Goal: Task Accomplishment & Management: Manage account settings

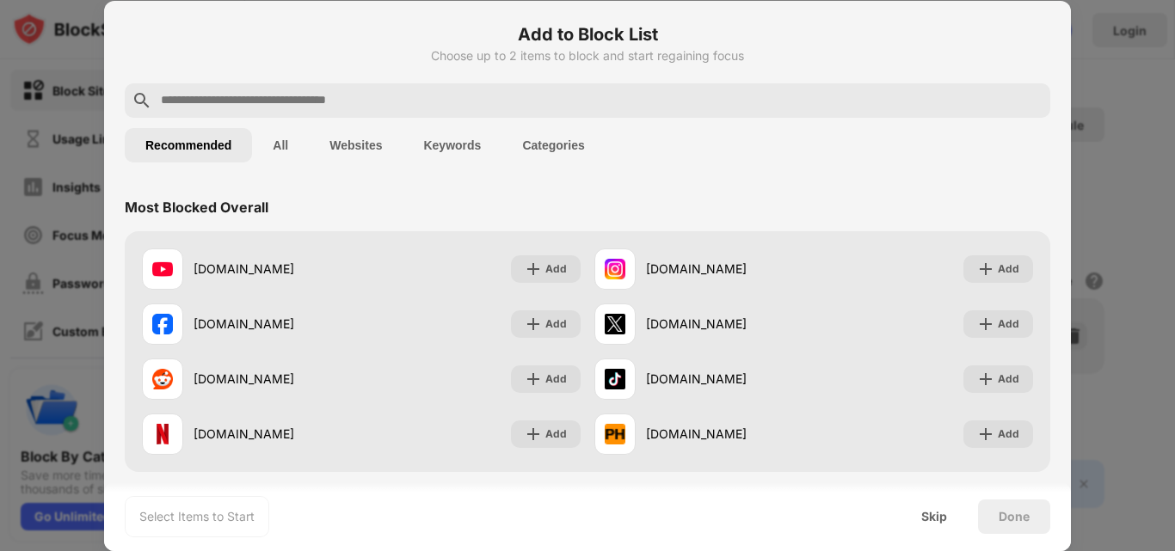
click at [501, 209] on div "Most Blocked Overall" at bounding box center [587, 207] width 925 height 48
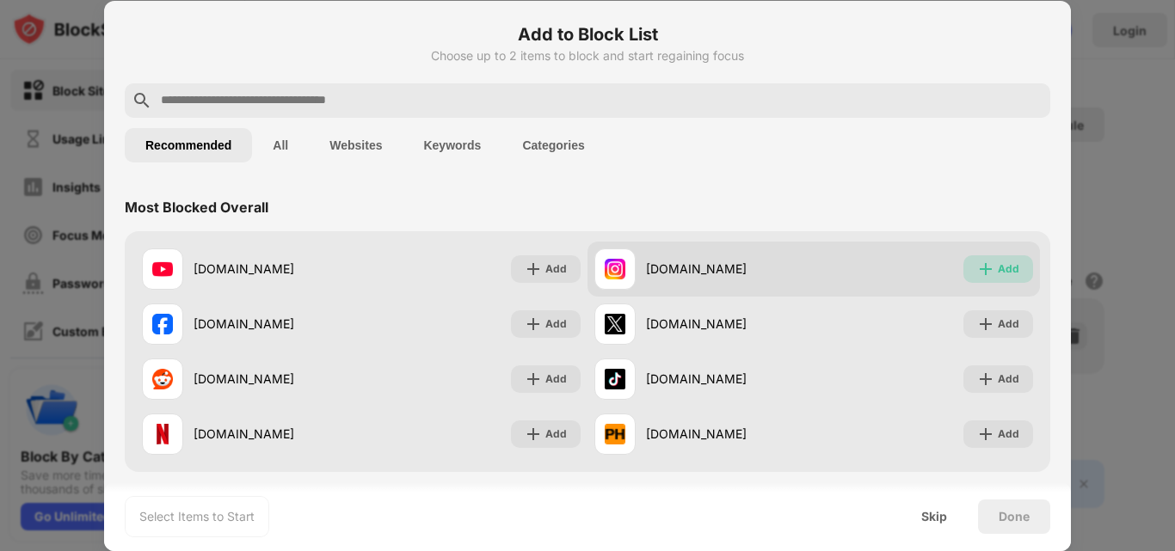
click at [999, 278] on div "Add" at bounding box center [998, 269] width 70 height 28
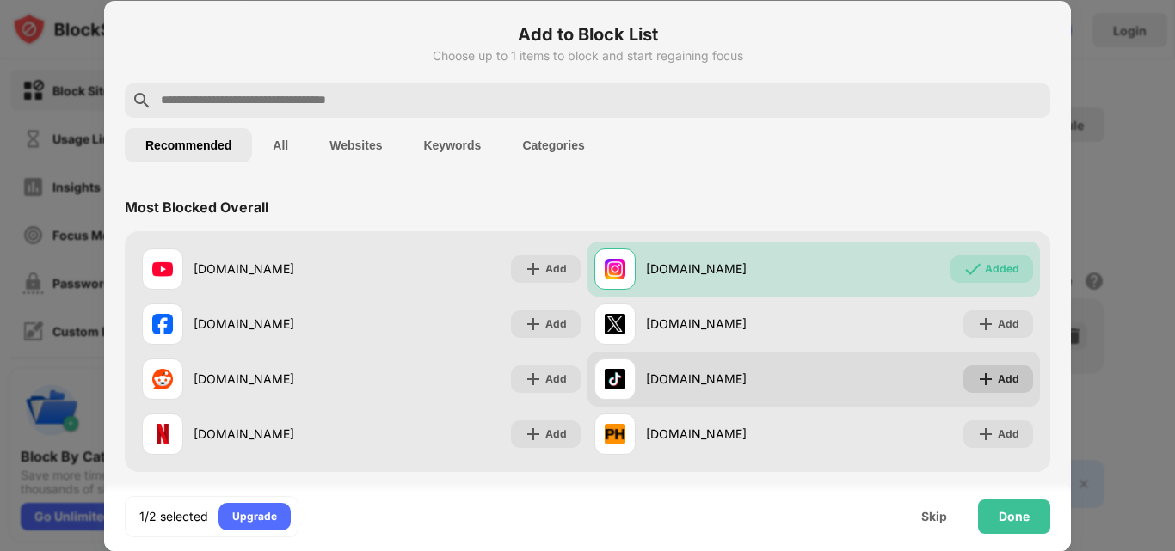
click at [980, 377] on img at bounding box center [985, 379] width 17 height 17
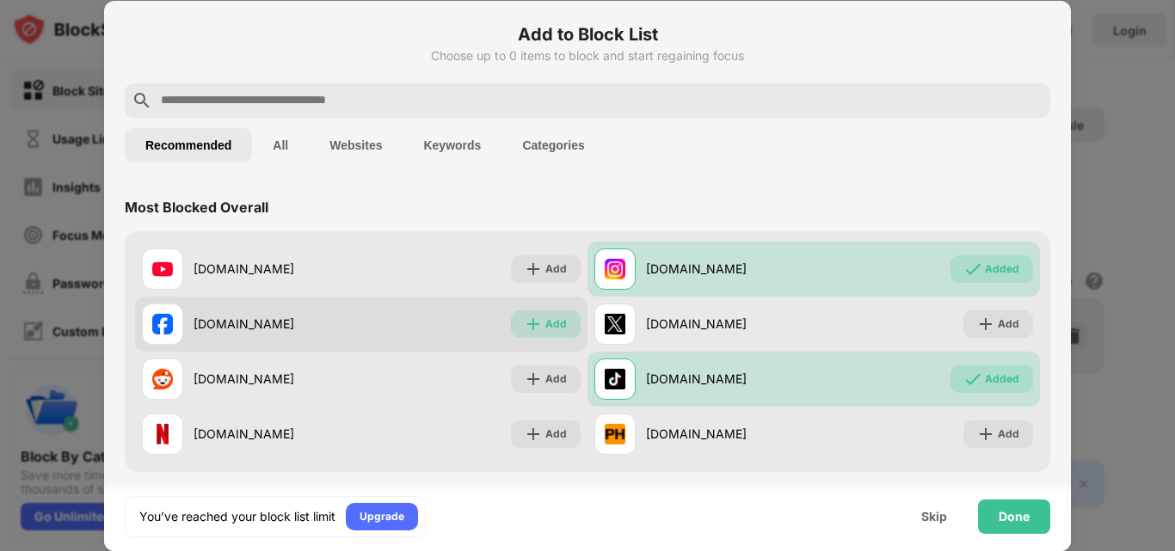
click at [528, 322] on img at bounding box center [533, 324] width 17 height 17
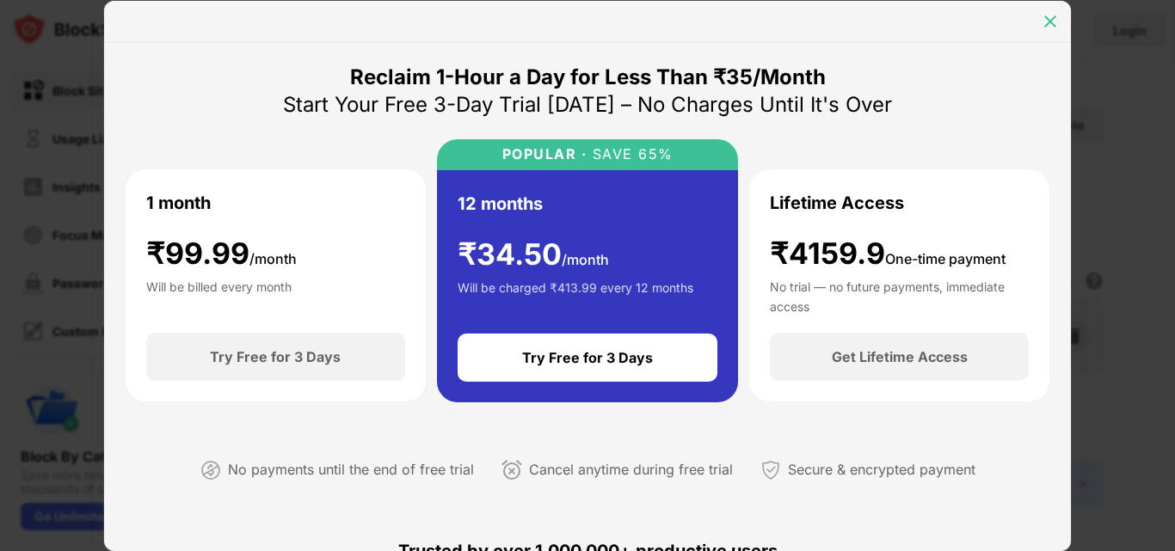
click at [1043, 21] on img at bounding box center [1050, 21] width 17 height 17
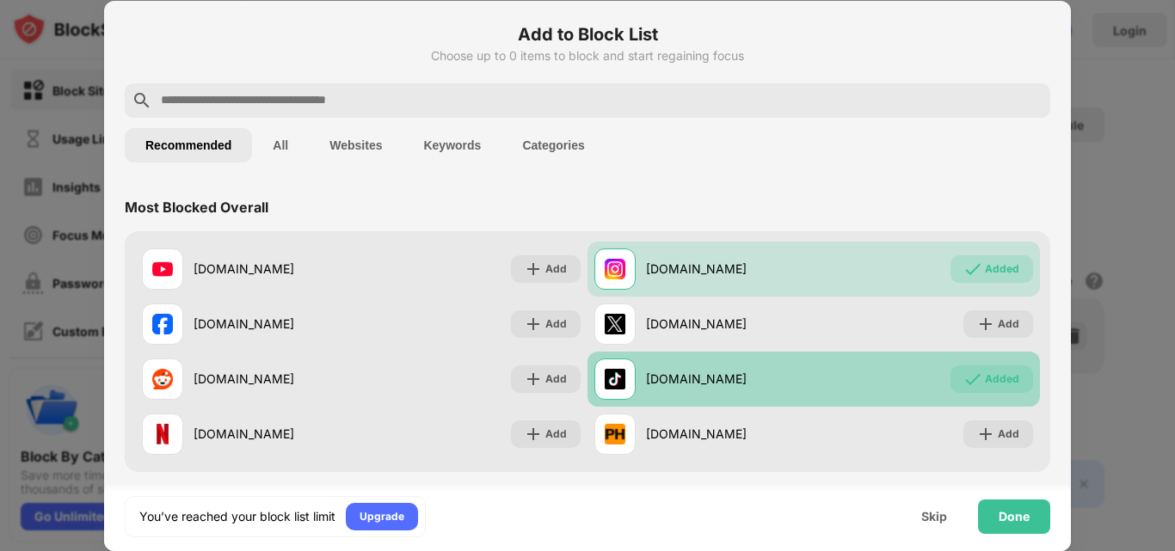
click at [985, 391] on div "Added" at bounding box center [991, 380] width 83 height 28
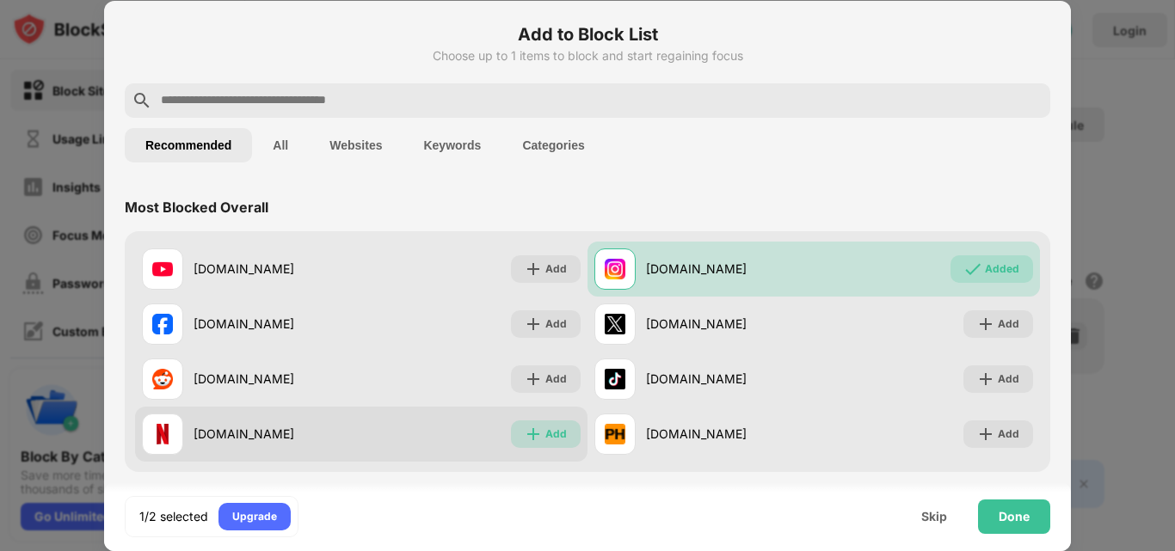
click at [556, 444] on div "Add" at bounding box center [546, 435] width 70 height 28
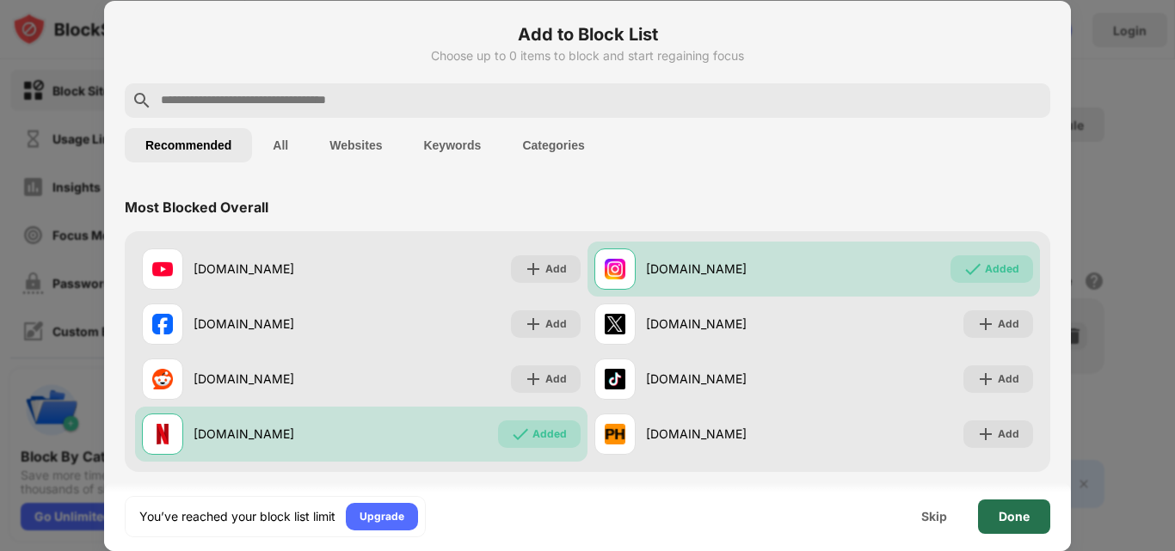
click at [1011, 525] on div "Done" at bounding box center [1014, 517] width 72 height 34
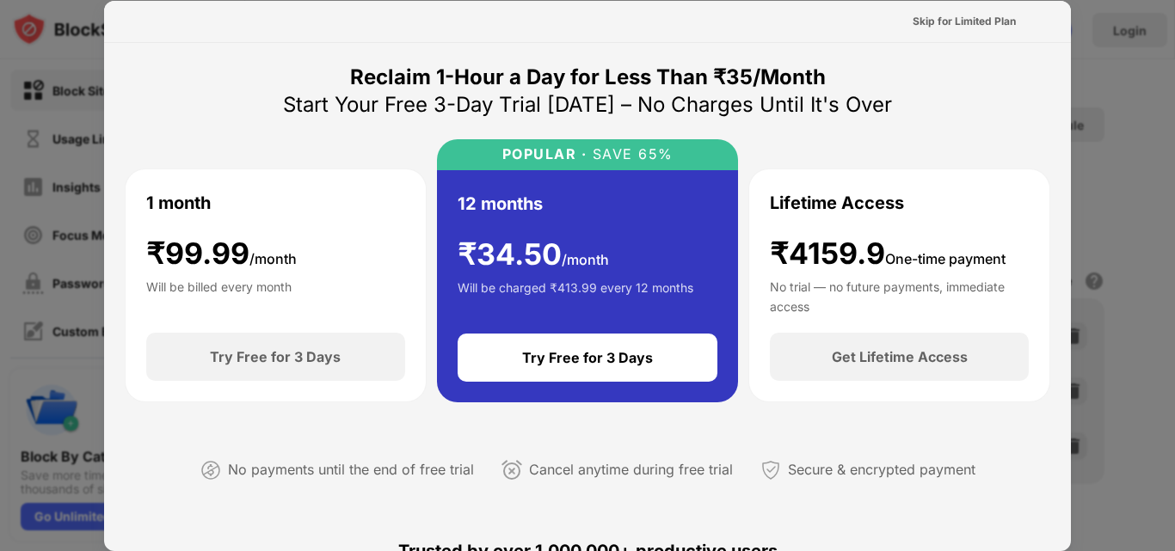
click at [1109, 111] on div at bounding box center [587, 275] width 1175 height 551
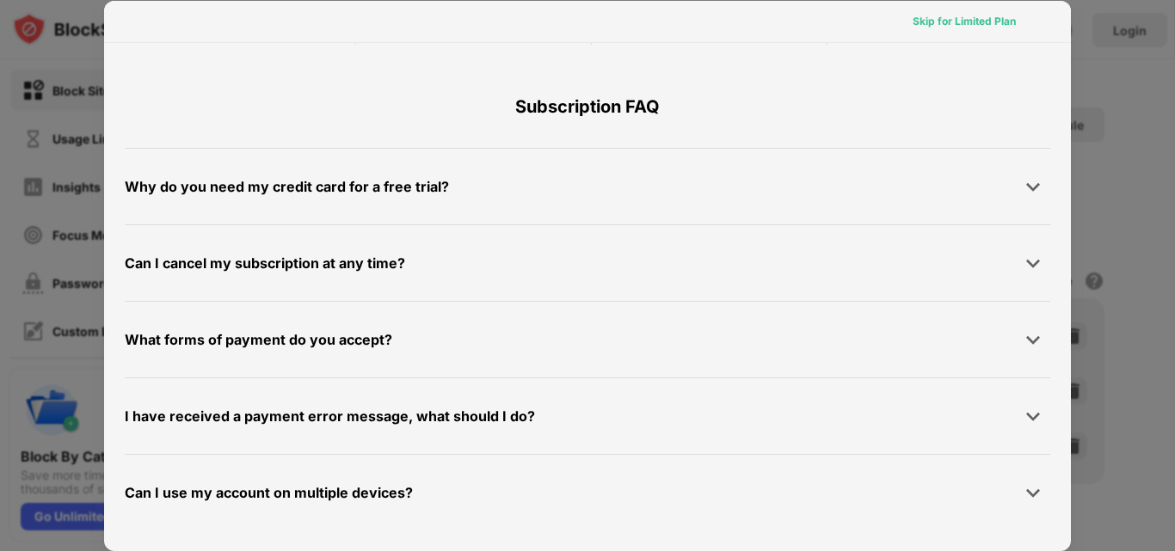
click at [974, 29] on div "Skip for Limited Plan" at bounding box center [964, 21] width 103 height 17
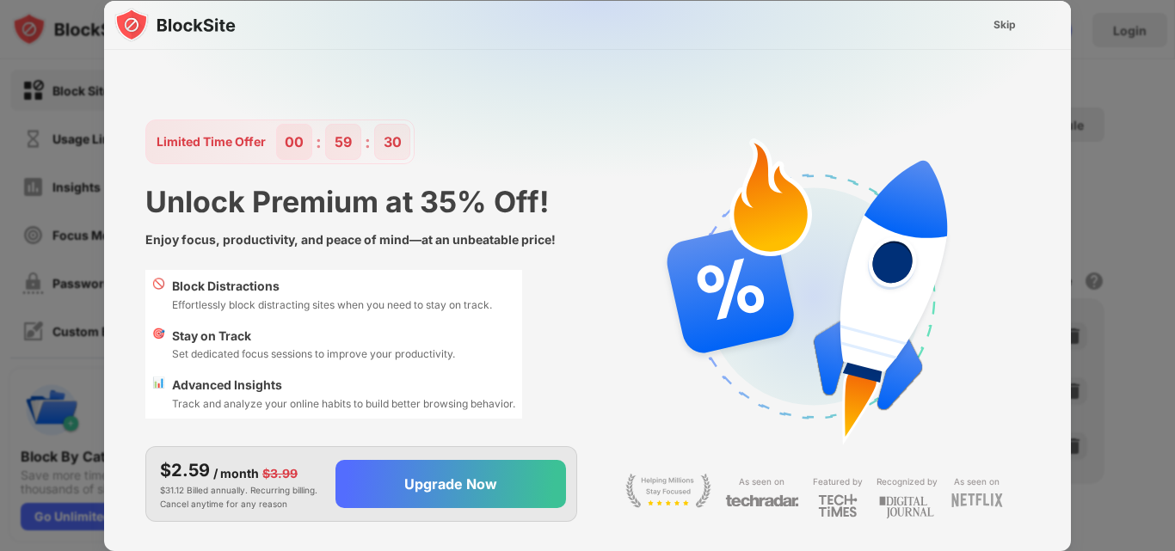
scroll to position [0, 0]
click at [994, 26] on div "Skip" at bounding box center [1004, 24] width 22 height 17
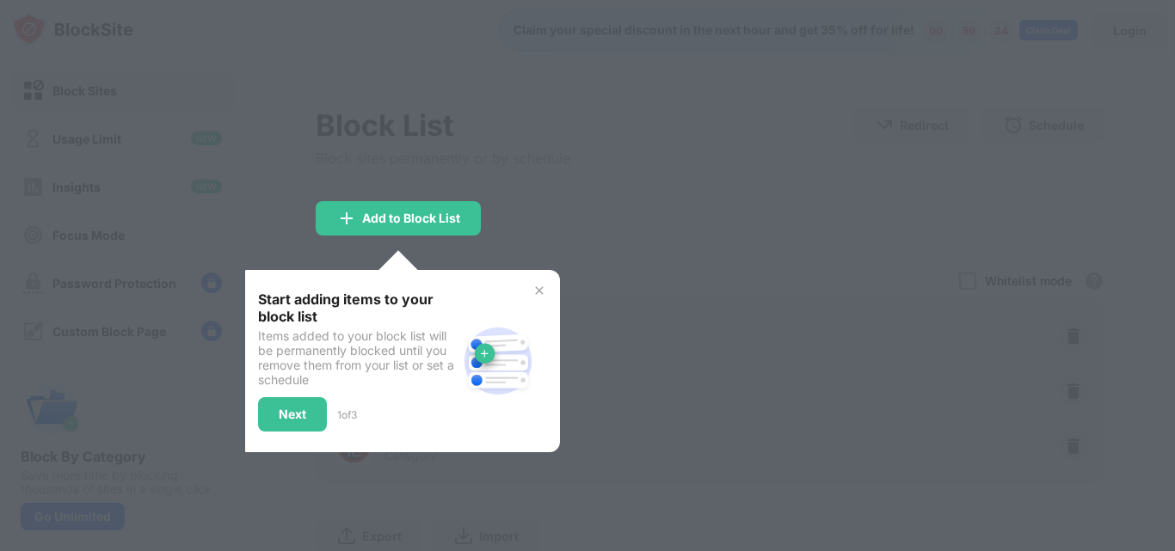
click at [544, 292] on img at bounding box center [539, 291] width 14 height 14
